Goal: Transaction & Acquisition: Purchase product/service

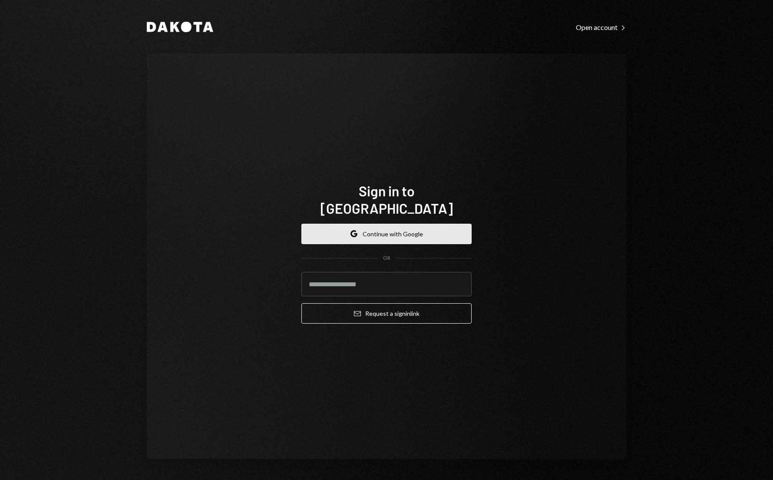
click at [389, 226] on button "Google Continue with Google" at bounding box center [386, 234] width 170 height 20
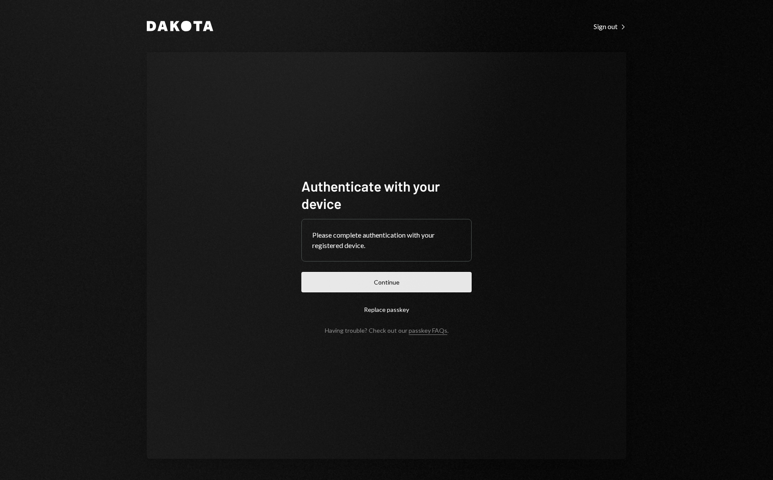
click at [382, 286] on button "Continue" at bounding box center [386, 282] width 170 height 20
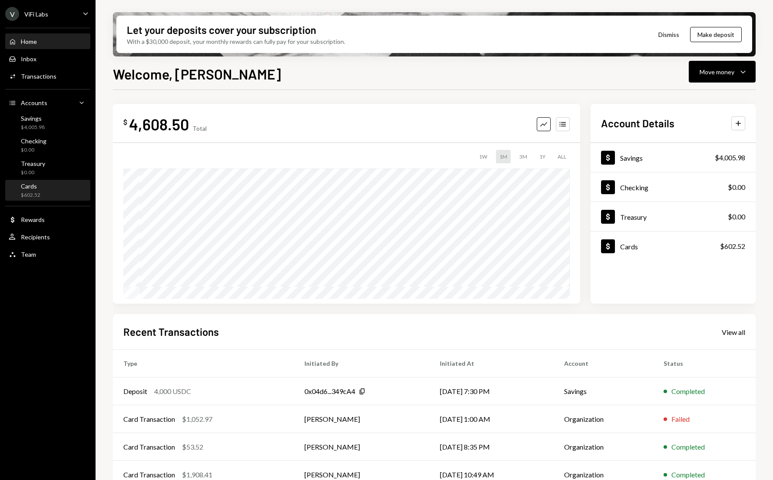
click at [31, 196] on div "$602.52" at bounding box center [31, 195] width 20 height 7
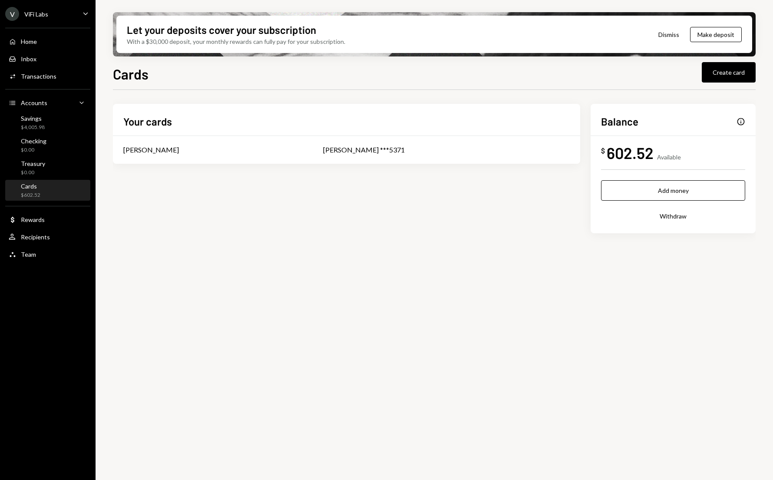
click at [249, 238] on div "Your cards Tony Olendo Tony Olendo ***5371 Balance Info $ 602.52 Available Add …" at bounding box center [434, 182] width 643 height 157
click at [32, 124] on div "$4,005.98" at bounding box center [33, 127] width 24 height 7
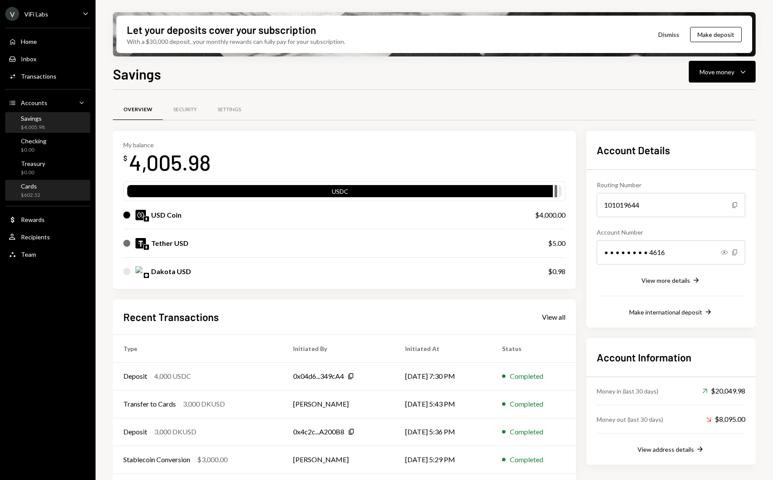
click at [26, 194] on div "$602.52" at bounding box center [31, 195] width 20 height 7
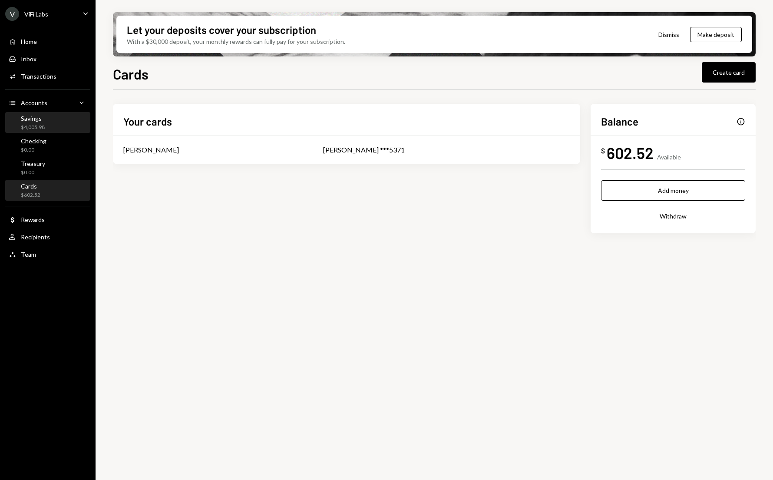
click at [28, 122] on div "Savings $4,005.98" at bounding box center [33, 123] width 24 height 17
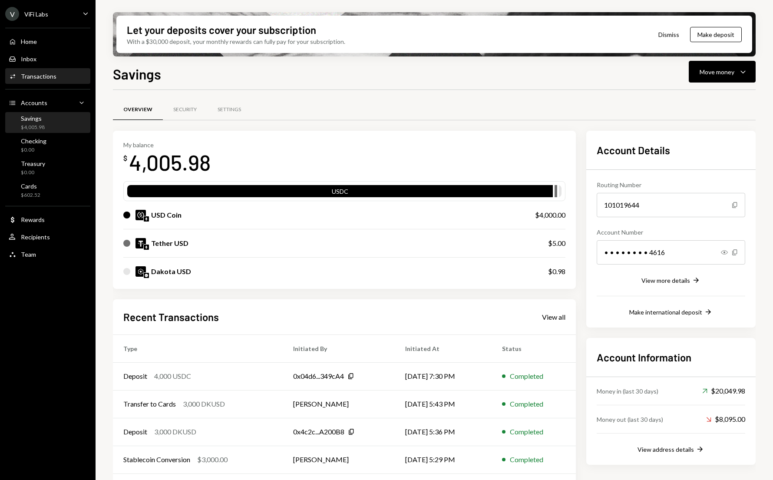
click at [34, 77] on div "Transactions" at bounding box center [39, 76] width 36 height 7
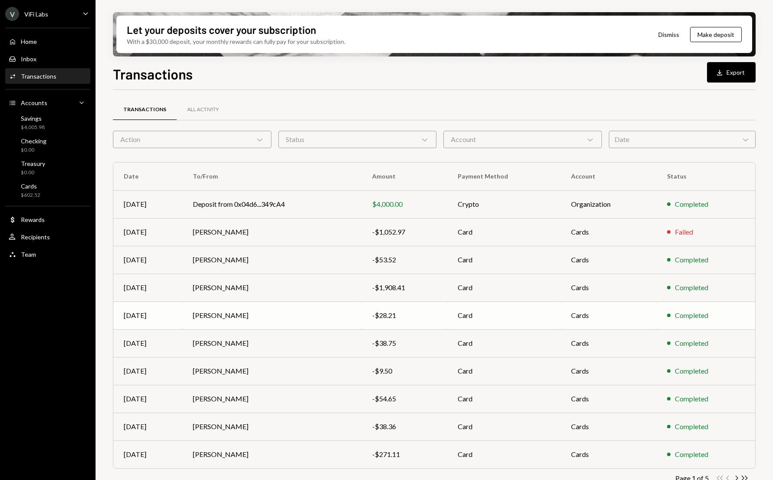
scroll to position [15, 0]
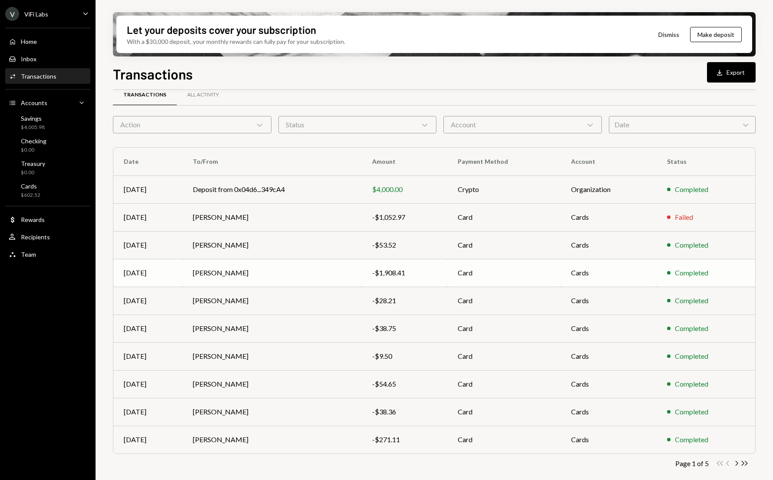
click at [252, 270] on td "[PERSON_NAME]" at bounding box center [271, 273] width 179 height 28
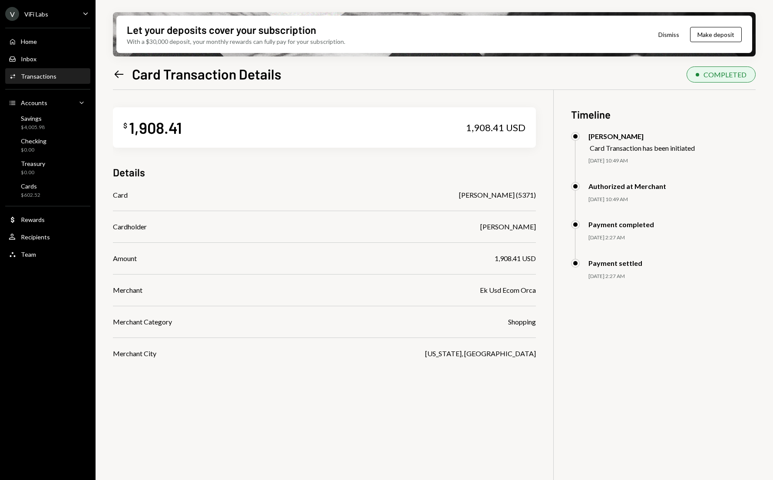
click at [286, 381] on div "$ 1,908.41 1,908.41 USD Details Card Tony olendo (5371) Cardholder Tony Olendo …" at bounding box center [434, 330] width 643 height 480
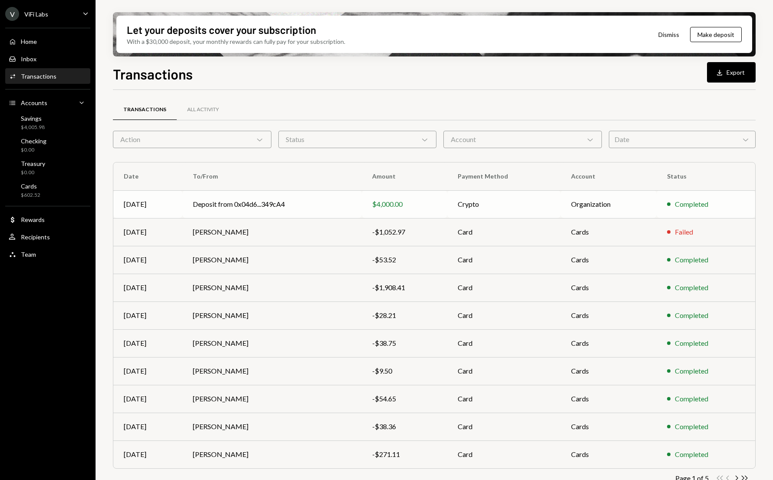
click at [291, 207] on td "Deposit from 0x04d6...349cA4" at bounding box center [271, 204] width 179 height 28
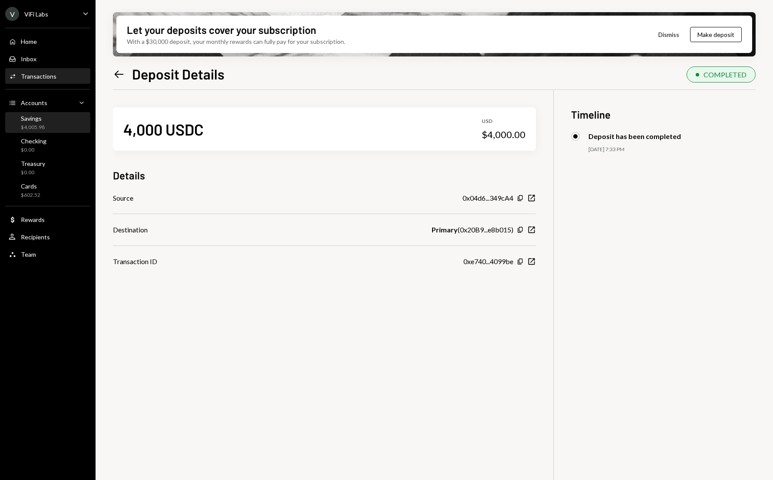
click at [41, 124] on div "$4,005.98" at bounding box center [33, 127] width 24 height 7
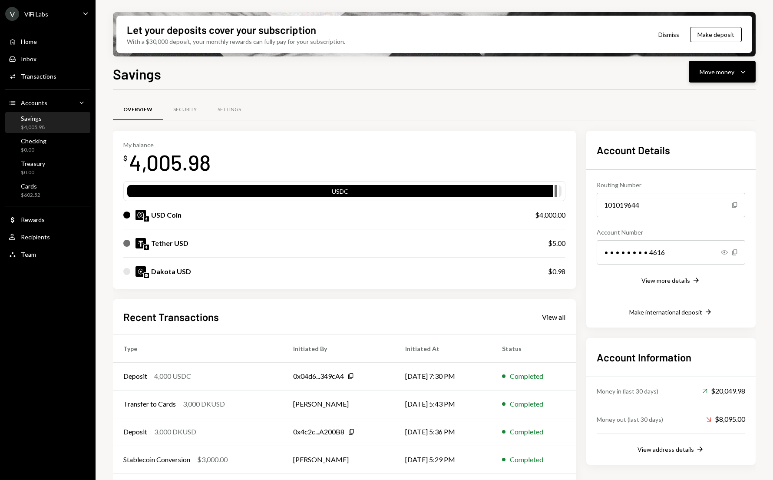
click at [715, 74] on div "Move money" at bounding box center [717, 71] width 35 height 9
click at [688, 164] on div "Swap stablecoins" at bounding box center [715, 163] width 63 height 9
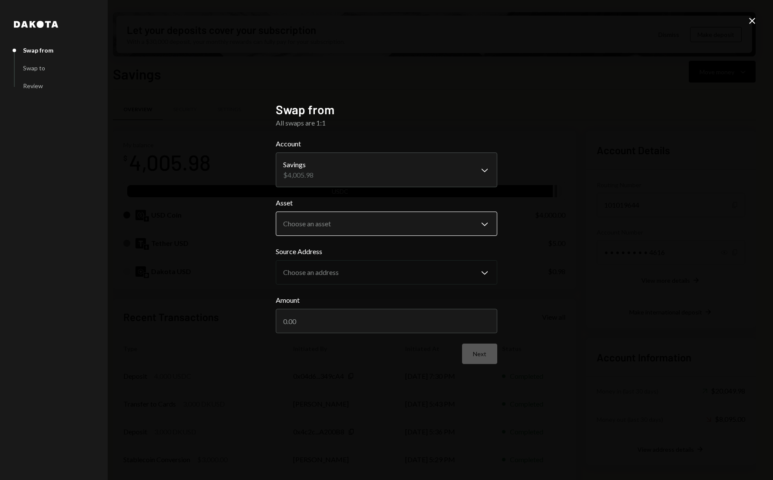
click at [350, 223] on body "V ViFi Labs Caret Down Home Home Inbox Inbox Activities Transactions Accounts A…" at bounding box center [386, 240] width 773 height 480
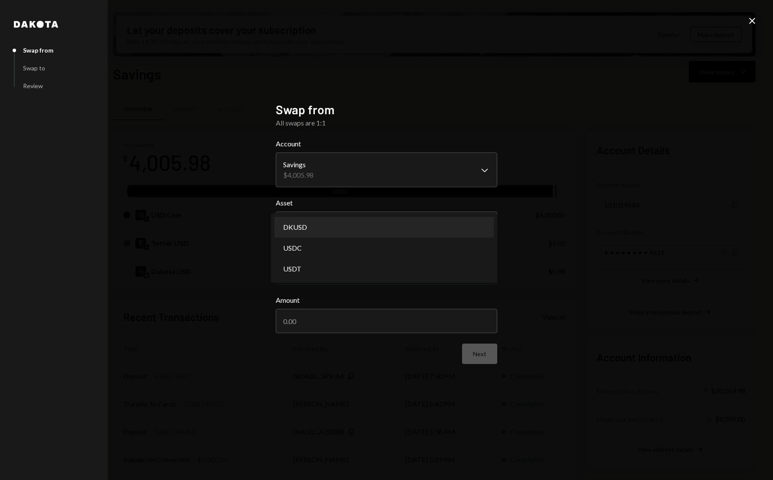
select select "*****"
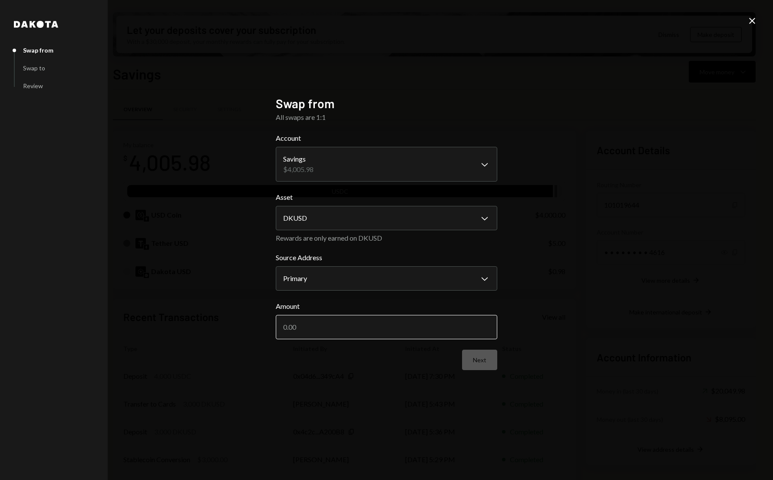
click at [305, 333] on input "Amount" at bounding box center [387, 327] width 222 height 24
type input "4000"
click at [494, 369] on button "Next" at bounding box center [479, 360] width 35 height 20
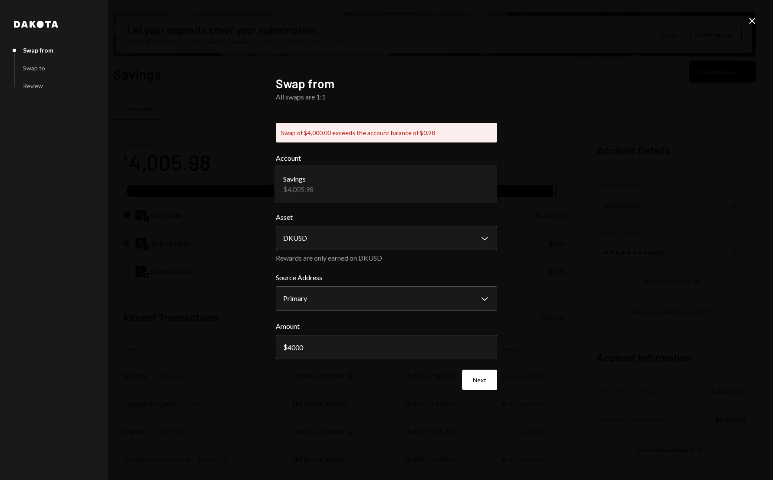
click at [311, 186] on body "V ViFi Labs Caret Down Home Home Inbox Inbox Activities Transactions Accounts A…" at bounding box center [386, 240] width 773 height 480
click at [284, 236] on body "V ViFi Labs Caret Down Home Home Inbox Inbox Activities Transactions Accounts A…" at bounding box center [386, 240] width 773 height 480
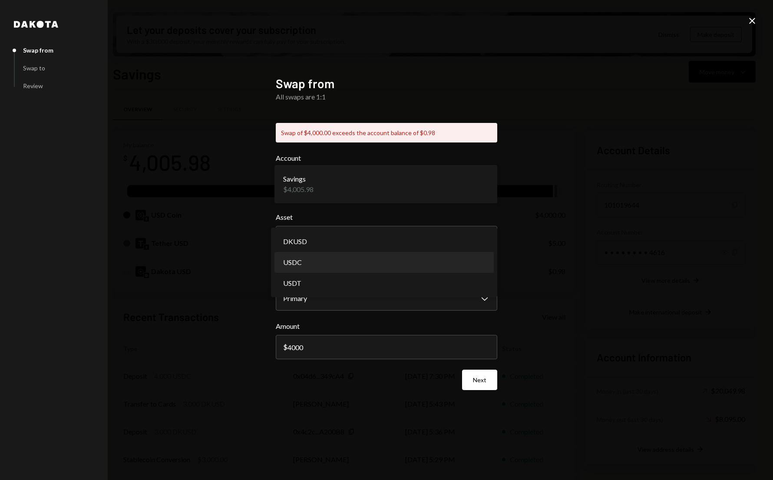
select select "****"
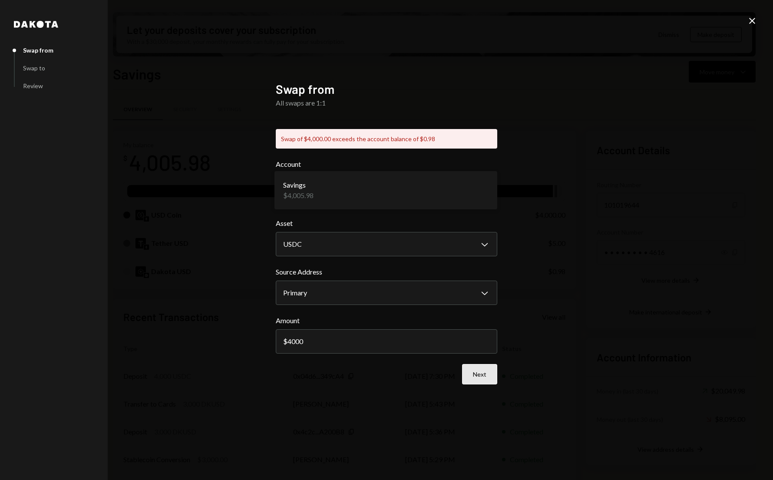
click at [480, 375] on button "Next" at bounding box center [479, 374] width 35 height 20
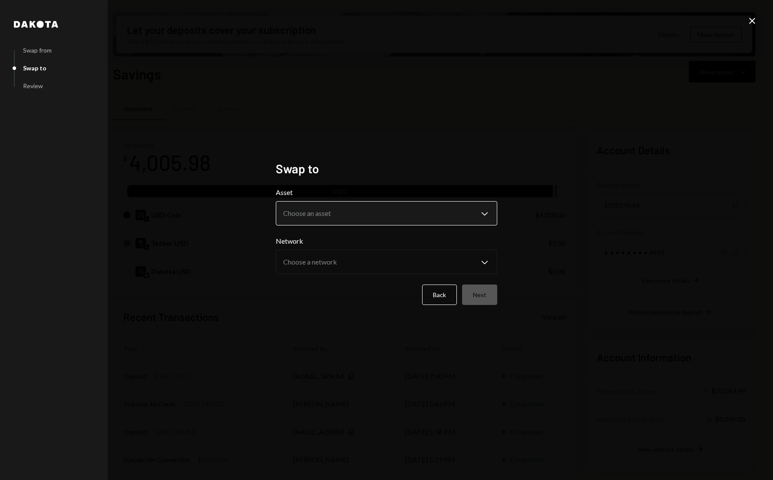
click at [292, 213] on body "V ViFi Labs Caret Down Home Home Inbox Inbox Activities Transactions Accounts A…" at bounding box center [386, 240] width 773 height 480
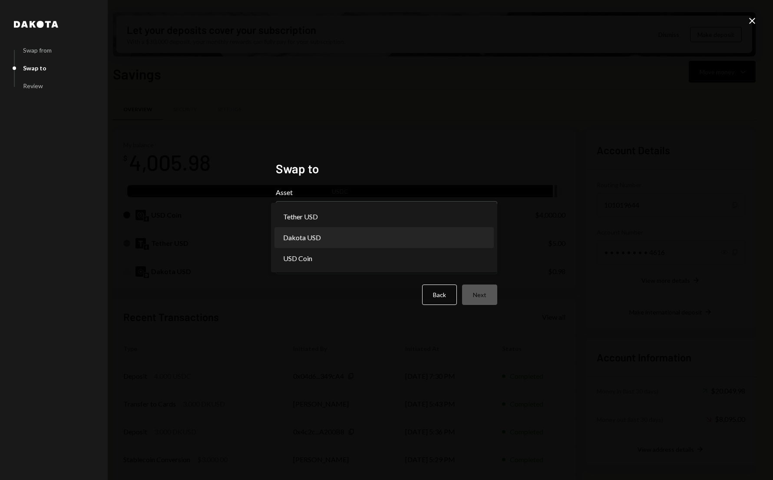
select select "*****"
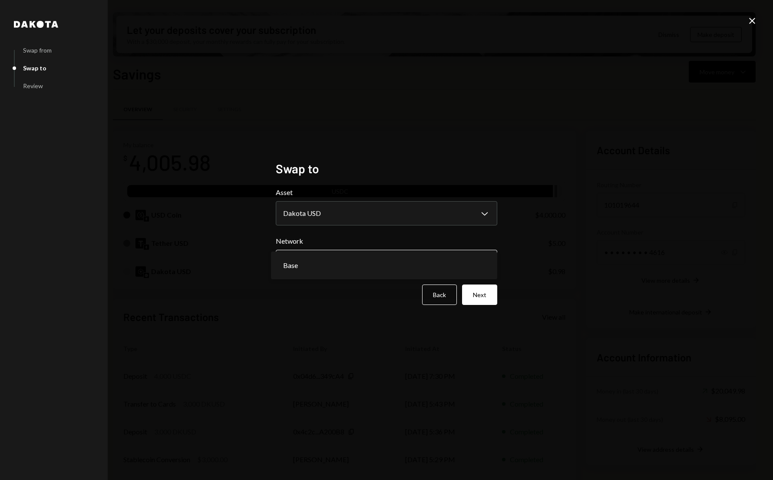
click at [484, 262] on body "V ViFi Labs Caret Down Home Home Inbox Inbox Activities Transactions Accounts A…" at bounding box center [386, 240] width 773 height 480
click at [477, 294] on button "Next" at bounding box center [479, 295] width 35 height 20
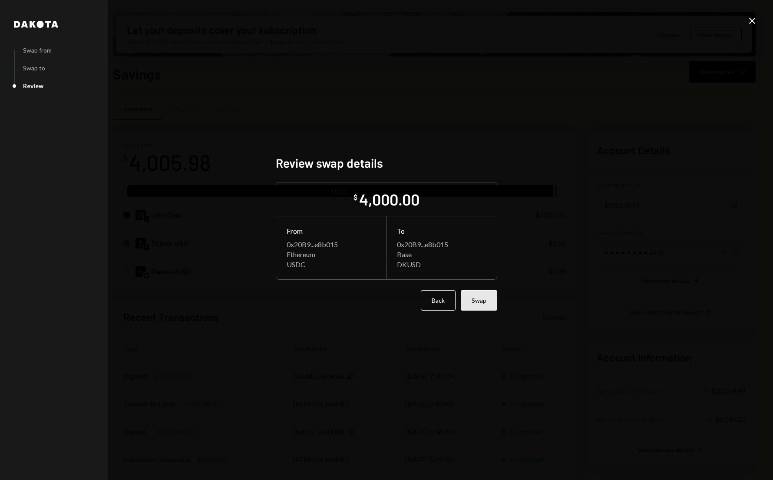
click at [482, 302] on button "Swap" at bounding box center [479, 300] width 36 height 20
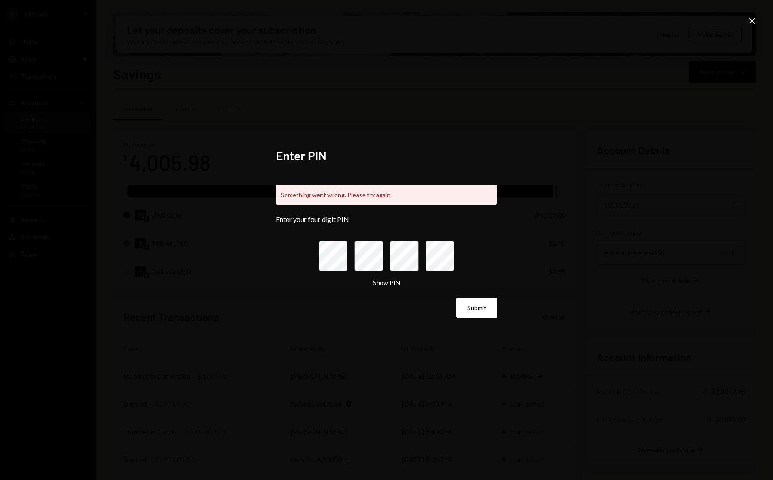
click at [748, 21] on icon "Close" at bounding box center [752, 21] width 10 height 10
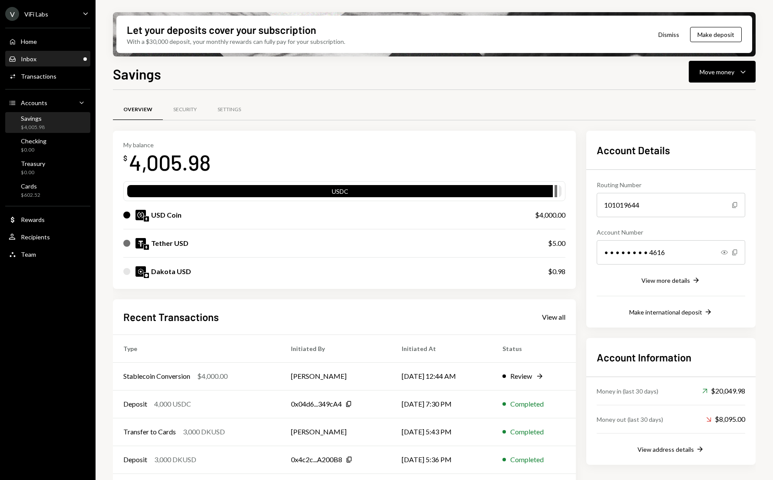
click at [33, 58] on div "Inbox" at bounding box center [29, 58] width 16 height 7
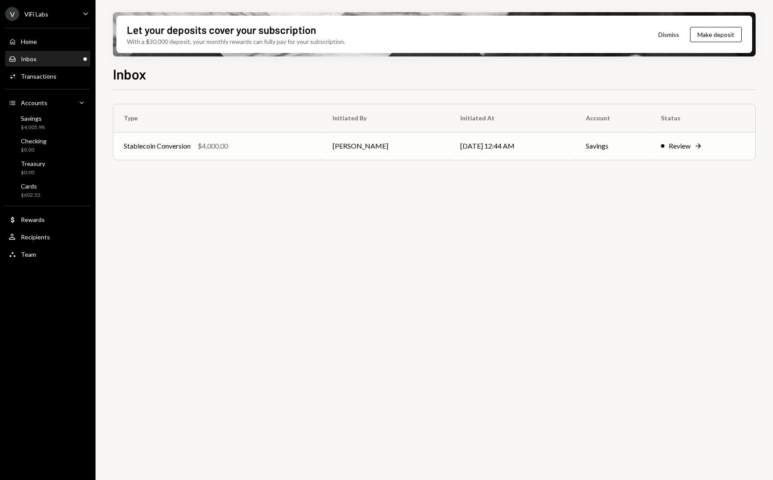
click at [271, 144] on div "Stablecoin Conversion $4,000.00" at bounding box center [218, 146] width 188 height 10
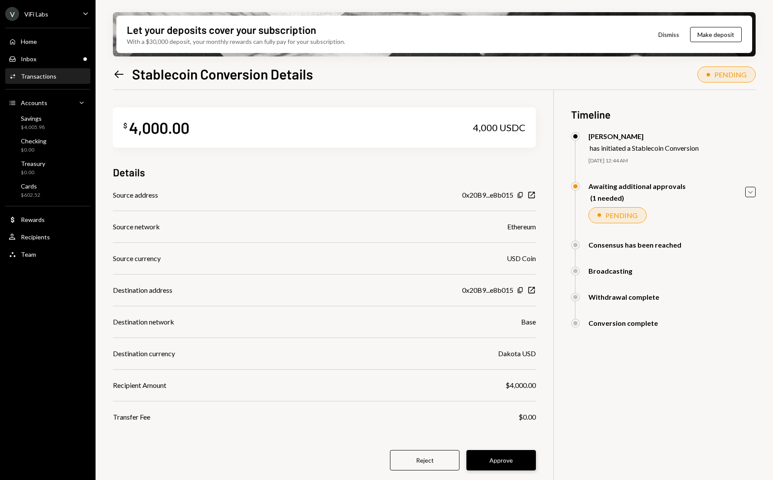
click at [502, 459] on button "Approve" at bounding box center [502, 460] width 70 height 20
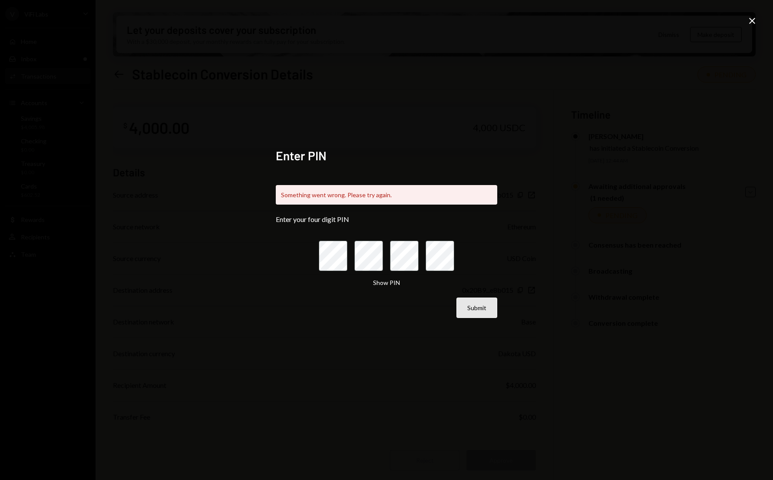
click at [482, 308] on button "Submit" at bounding box center [477, 308] width 41 height 20
click at [755, 21] on icon "Close" at bounding box center [752, 21] width 10 height 10
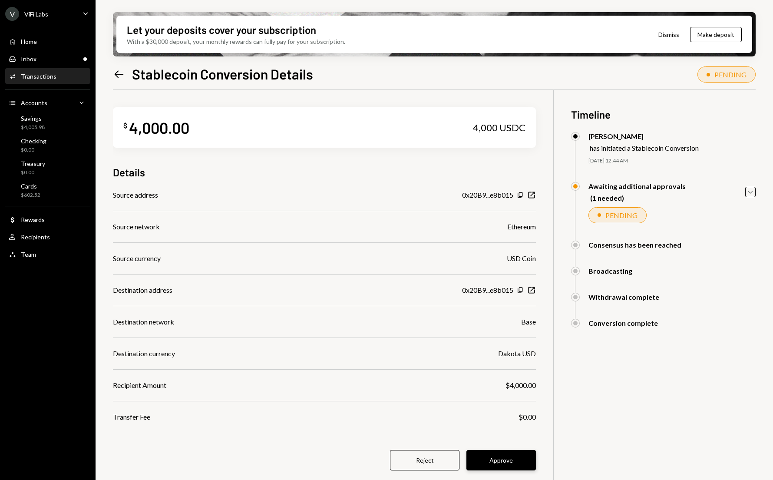
click at [492, 461] on button "Approve" at bounding box center [502, 460] width 70 height 20
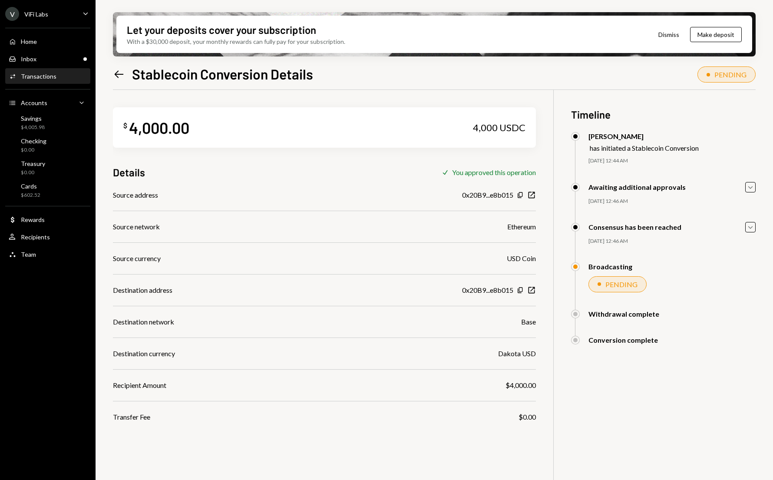
click at [47, 334] on div "V ViFi Labs Caret Down Home Home Inbox Inbox Activities Transactions Accounts A…" at bounding box center [48, 240] width 96 height 480
click at [44, 337] on div "V ViFi Labs Caret Down Home Home Inbox Inbox Activities Transactions Accounts A…" at bounding box center [48, 240] width 96 height 480
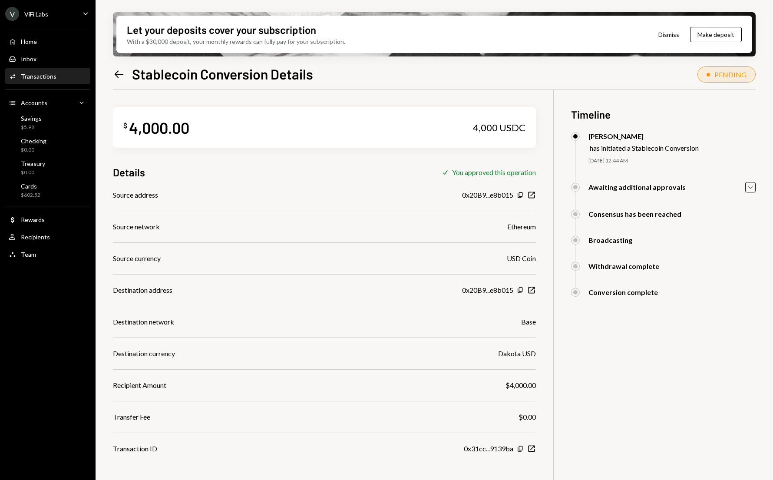
click at [118, 74] on icon "Left Arrow" at bounding box center [119, 74] width 12 height 12
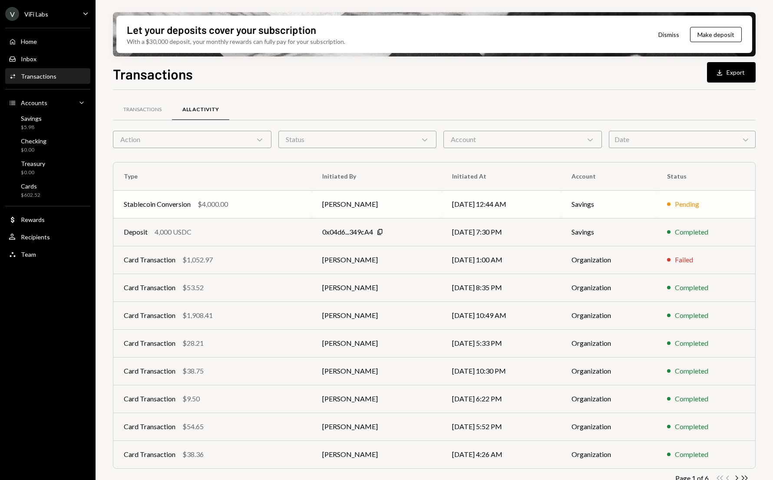
click at [268, 204] on div "Stablecoin Conversion $4,000.00" at bounding box center [213, 204] width 178 height 10
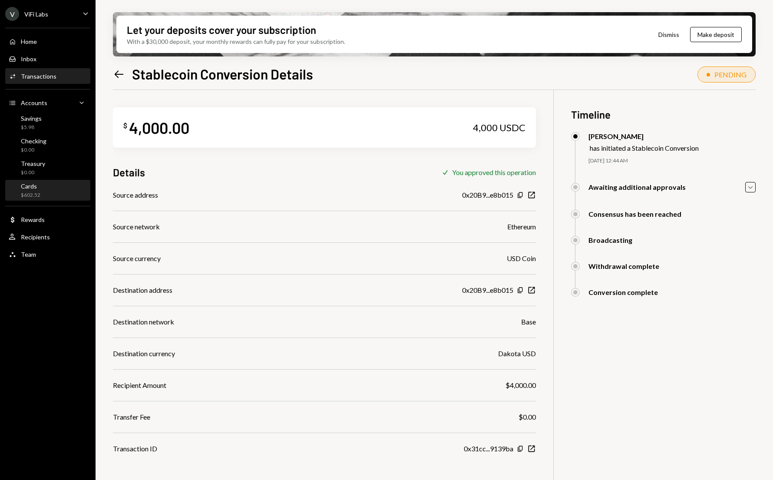
click at [47, 189] on div "Cards $602.52" at bounding box center [48, 190] width 78 height 17
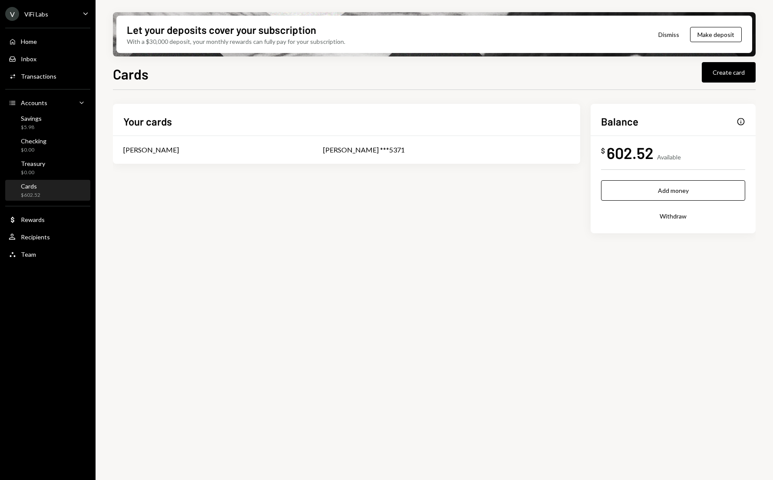
click at [103, 239] on div "Let your deposits cover your subscription With a $30,000 deposit, your monthly …" at bounding box center [435, 240] width 678 height 480
click at [30, 78] on div "Transactions" at bounding box center [39, 76] width 36 height 7
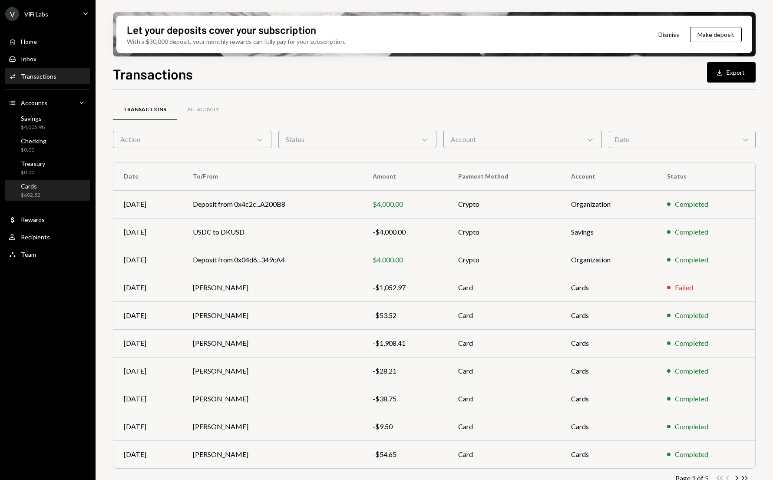
click at [30, 192] on div "$602.52" at bounding box center [31, 195] width 20 height 7
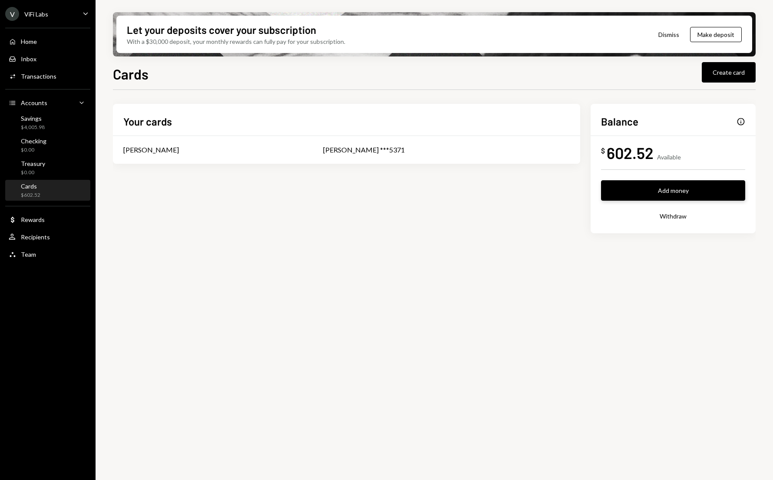
click at [655, 188] on button "Add money" at bounding box center [673, 190] width 144 height 20
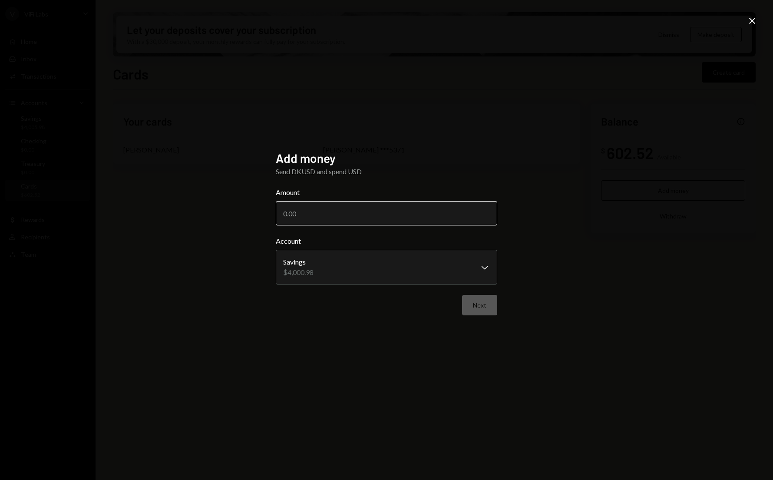
click at [310, 215] on input "Amount" at bounding box center [387, 213] width 222 height 24
type input "2000"
click at [476, 307] on button "Next" at bounding box center [479, 305] width 35 height 20
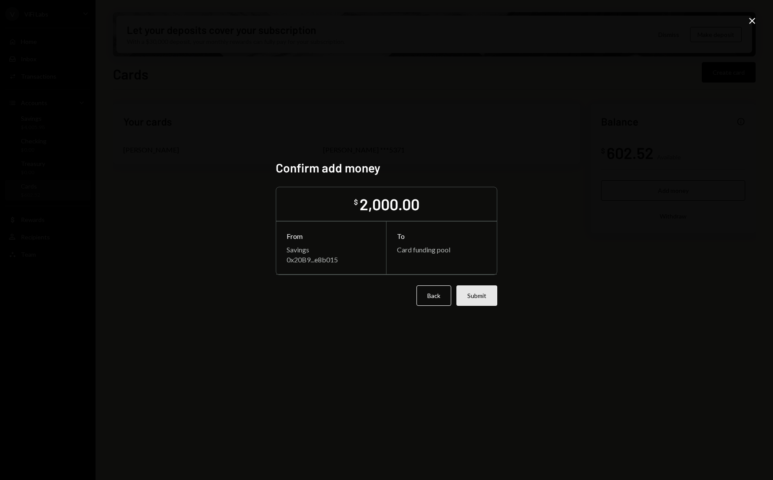
click at [479, 303] on button "Submit" at bounding box center [477, 295] width 41 height 20
